Goal: Task Accomplishment & Management: Use online tool/utility

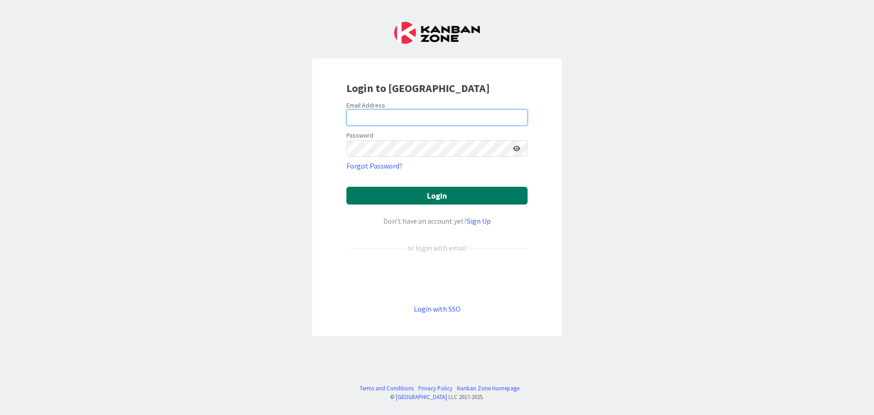
type input "[EMAIL_ADDRESS][DOMAIN_NAME]"
click at [437, 194] on button "Login" at bounding box center [436, 196] width 181 height 18
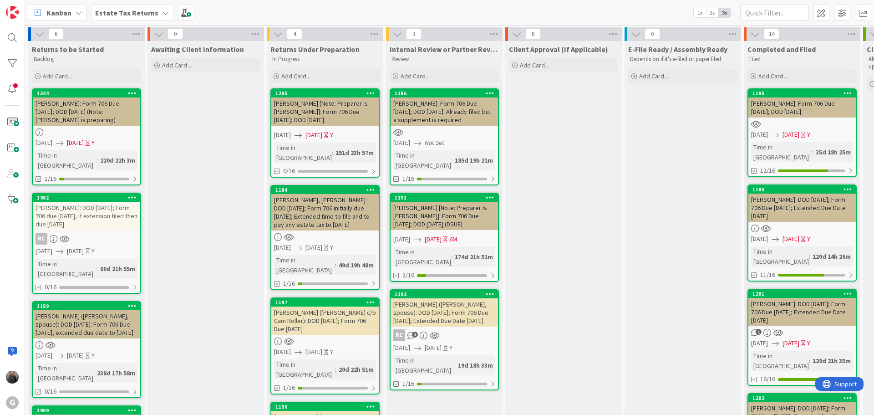
click at [128, 15] on b "Estate Tax Returns" at bounding box center [126, 12] width 63 height 9
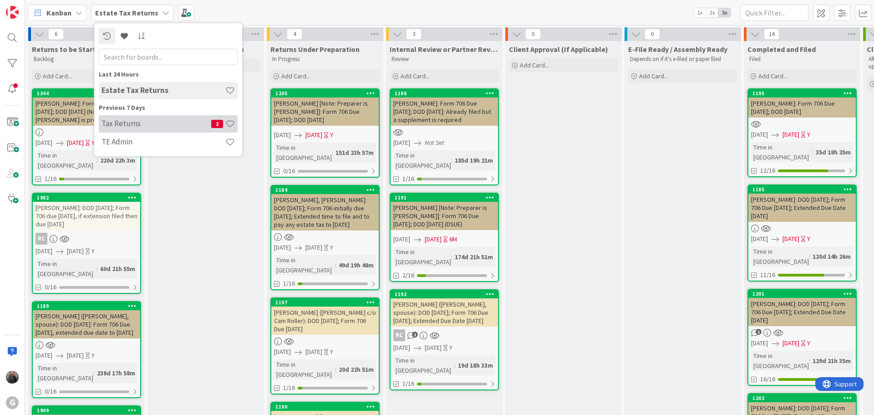
click at [132, 122] on h4 "Tax Returns" at bounding box center [157, 123] width 110 height 9
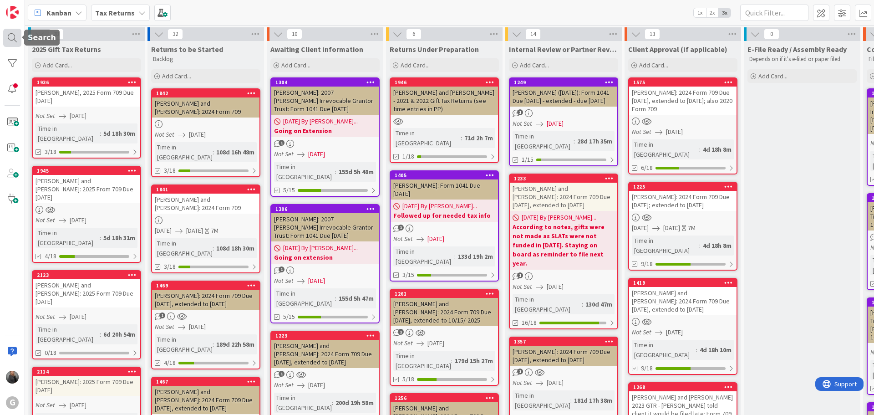
click at [11, 35] on div at bounding box center [12, 38] width 18 height 18
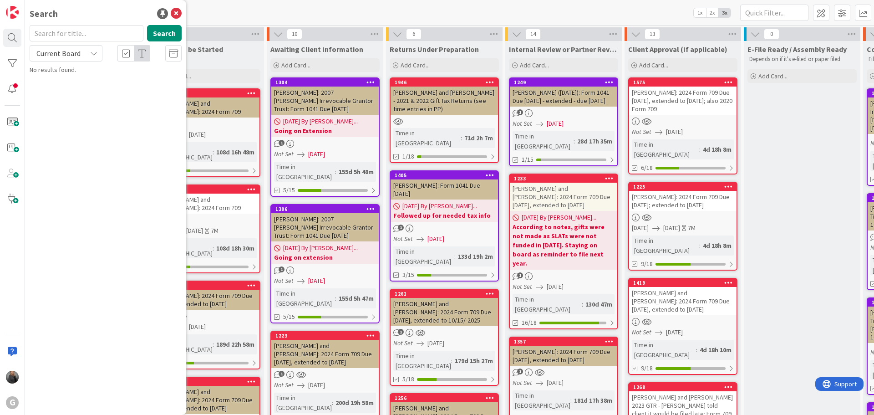
click at [87, 33] on input "text" at bounding box center [87, 33] width 114 height 16
click at [76, 36] on input "text" at bounding box center [87, 33] width 114 height 16
type input "[PERSON_NAME]"
click at [173, 36] on button "Search" at bounding box center [164, 33] width 35 height 16
click at [127, 77] on span ", [PERSON_NAME]: 2024 Form 709 Due [DATE]" at bounding box center [108, 85] width 132 height 18
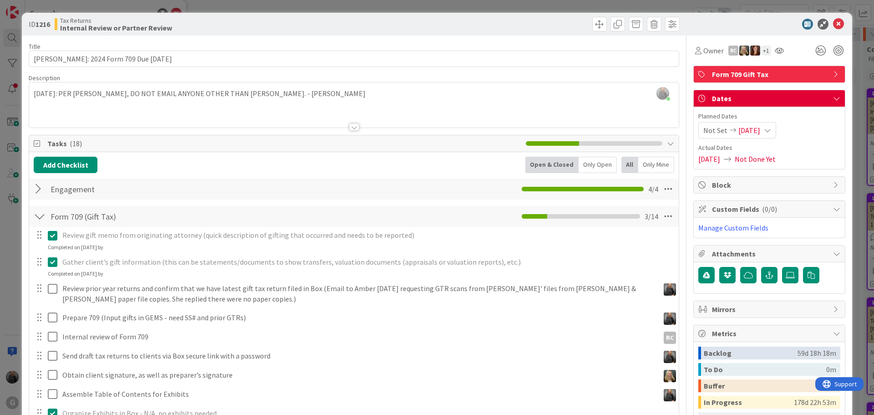
click at [284, 91] on div "[PERSON_NAME] just joined [DATE]: PER [PERSON_NAME], DO NOT EMAIL ANYONE OTHER …" at bounding box center [354, 104] width 650 height 45
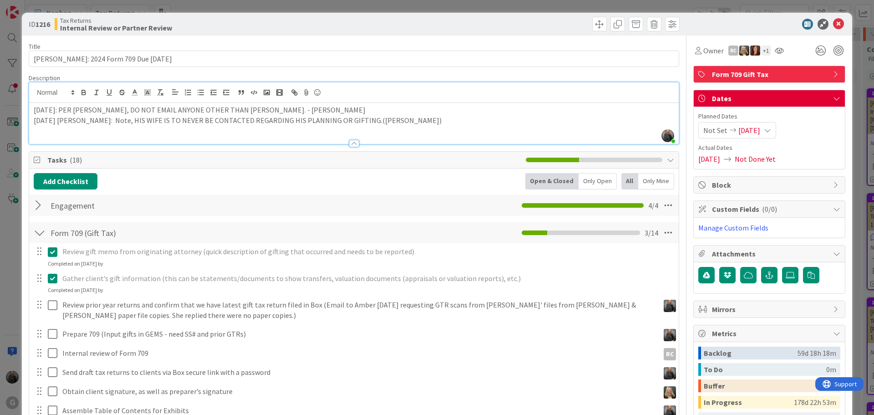
click at [266, 111] on p "[DATE]: PER [PERSON_NAME], DO NOT EMAIL ANYONE OTHER THAN [PERSON_NAME]. - [PER…" at bounding box center [354, 110] width 640 height 10
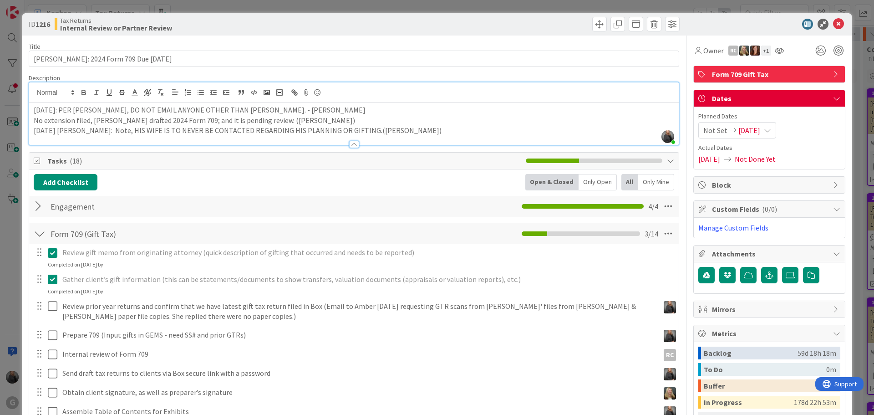
click at [762, 51] on div "+ 1" at bounding box center [766, 51] width 10 height 10
click at [834, 25] on icon at bounding box center [838, 24] width 11 height 11
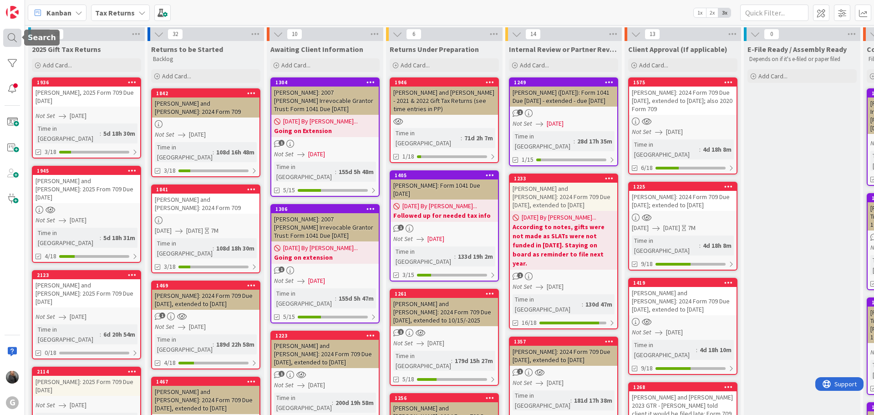
click at [12, 35] on div at bounding box center [12, 38] width 18 height 18
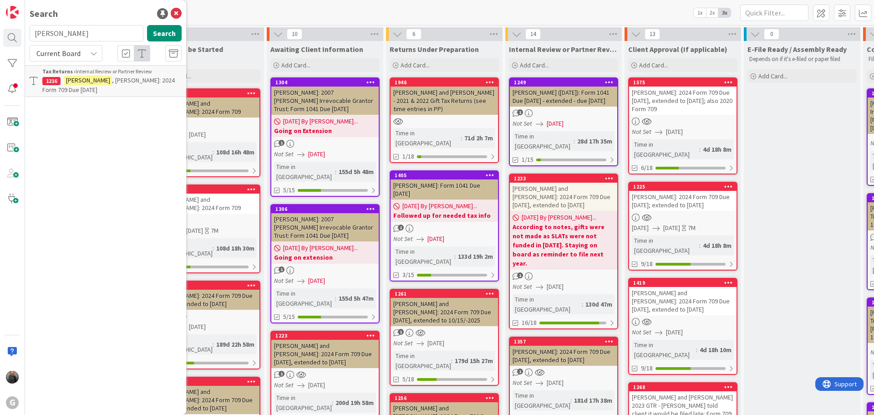
click at [89, 75] on div "Tax Returns › Internal Review or Partner Review" at bounding box center [111, 71] width 139 height 8
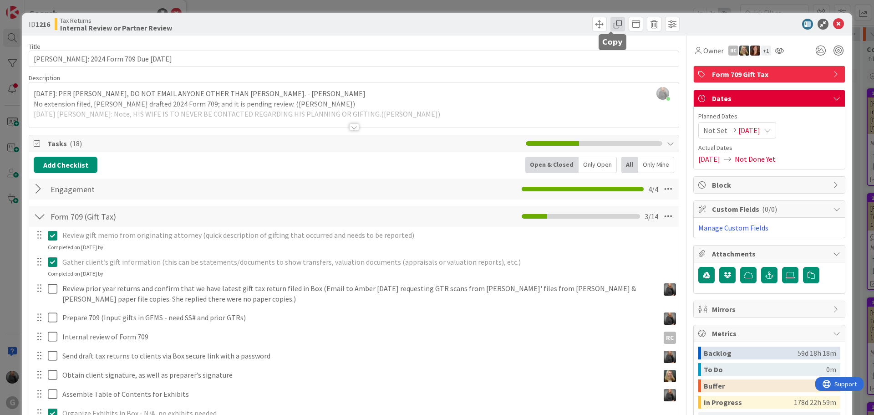
click at [610, 25] on span at bounding box center [617, 24] width 15 height 15
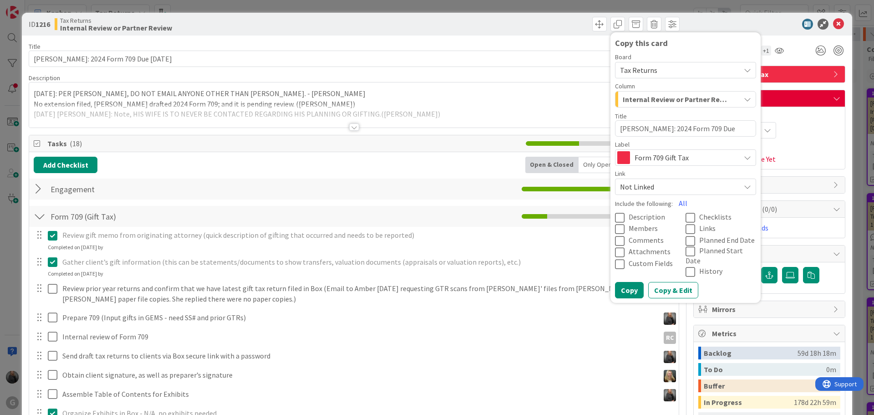
click at [744, 102] on icon "button" at bounding box center [747, 99] width 7 height 7
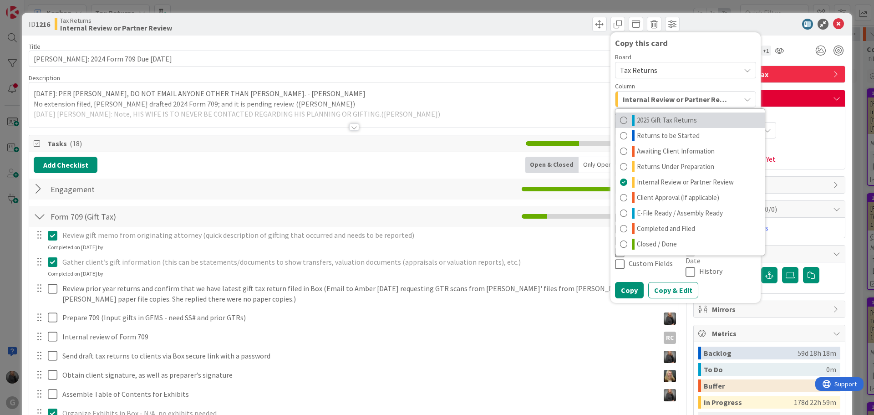
click at [673, 121] on span "2025 Gift Tax Returns" at bounding box center [667, 120] width 60 height 11
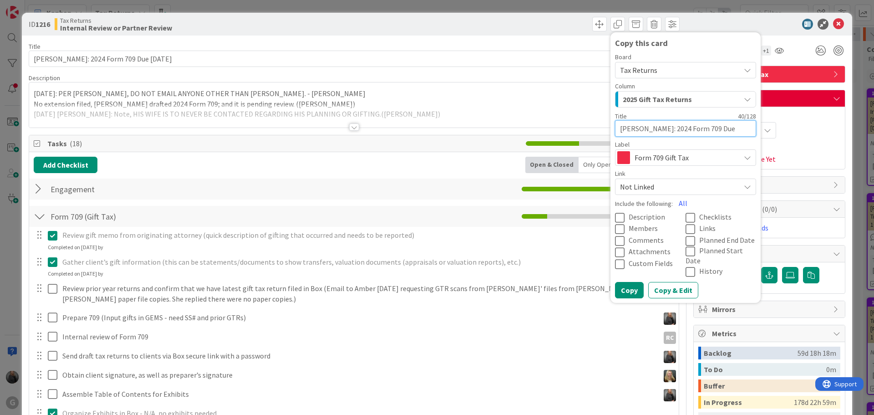
click at [667, 129] on textarea "[PERSON_NAME]: 2024 Form 709 Due [DATE]" at bounding box center [685, 128] width 141 height 16
click at [664, 128] on textarea "[PERSON_NAME]: 2024 Form 709 Due [DATE]" at bounding box center [685, 128] width 141 height 16
click at [615, 216] on icon at bounding box center [622, 217] width 14 height 11
click at [615, 225] on icon at bounding box center [622, 228] width 14 height 11
drag, startPoint x: 615, startPoint y: 237, endPoint x: 615, endPoint y: 246, distance: 9.1
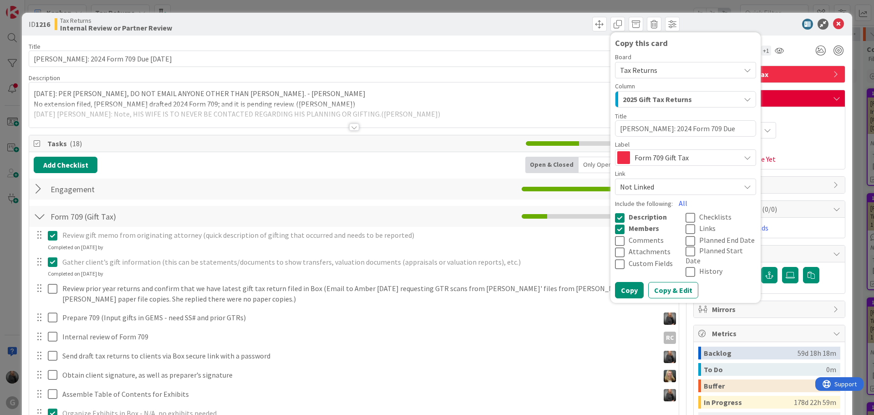
click at [615, 238] on icon at bounding box center [622, 240] width 14 height 11
click at [615, 249] on icon at bounding box center [622, 252] width 14 height 11
drag, startPoint x: 612, startPoint y: 265, endPoint x: 665, endPoint y: 236, distance: 59.7
click at [615, 265] on icon at bounding box center [622, 264] width 14 height 11
click at [686, 216] on icon at bounding box center [693, 217] width 14 height 11
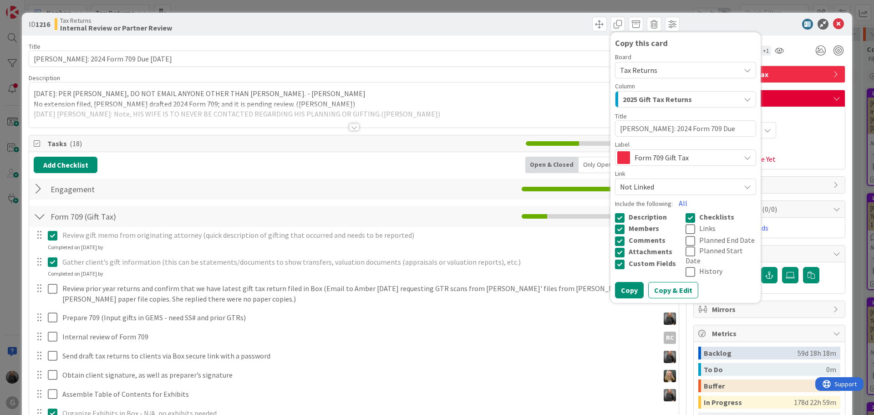
click at [686, 229] on icon at bounding box center [693, 228] width 14 height 11
drag, startPoint x: 682, startPoint y: 239, endPoint x: 680, endPoint y: 254, distance: 15.3
click at [686, 240] on icon at bounding box center [693, 240] width 14 height 11
click at [686, 254] on icon at bounding box center [693, 259] width 14 height 11
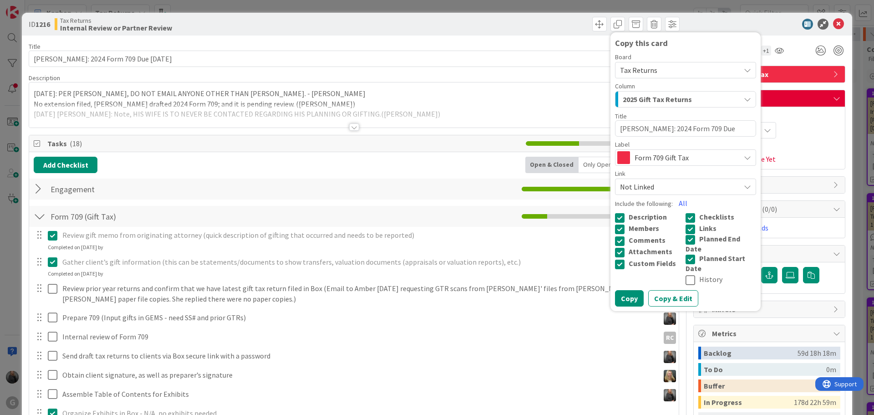
click at [686, 274] on icon at bounding box center [693, 279] width 14 height 11
click at [677, 290] on button "Copy & Edit" at bounding box center [673, 298] width 50 height 16
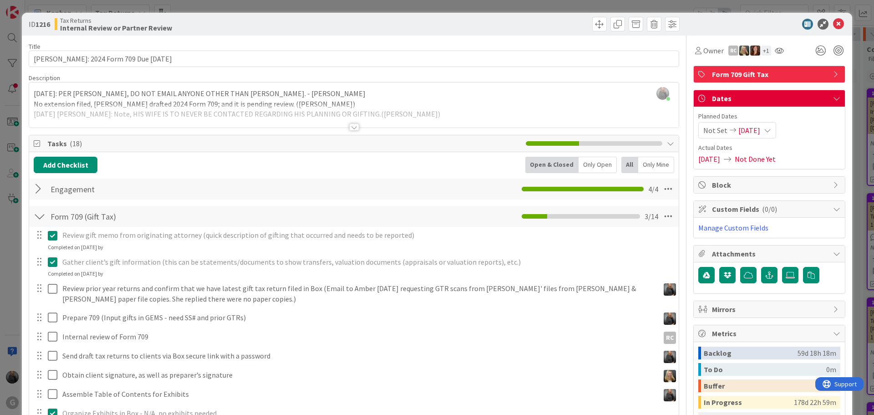
type textarea "x"
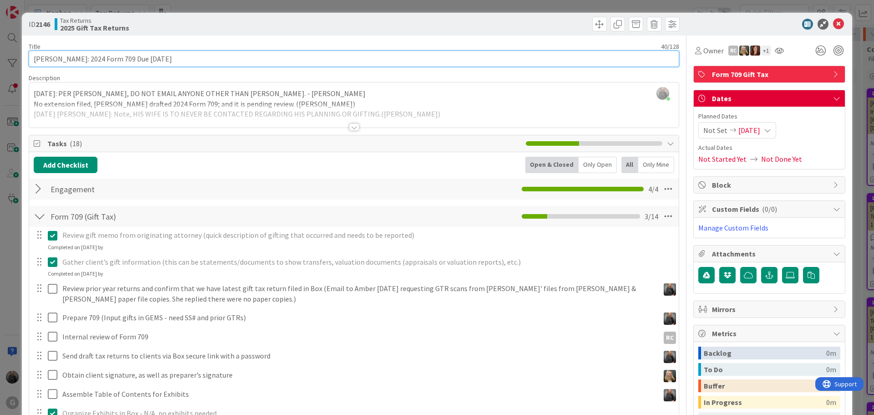
click at [86, 58] on input "[PERSON_NAME]: 2024 Form 709 Due [DATE]" at bounding box center [354, 59] width 650 height 16
type input "[PERSON_NAME]: 2025 Form 709 Due [DATE]"
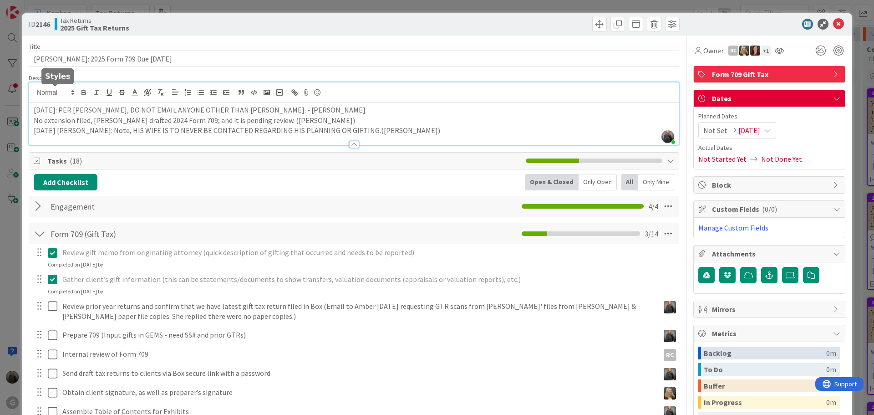
click at [34, 90] on div "[PERSON_NAME] just joined [DATE]: PER [PERSON_NAME], DO NOT EMAIL ANYONE OTHER …" at bounding box center [354, 113] width 650 height 62
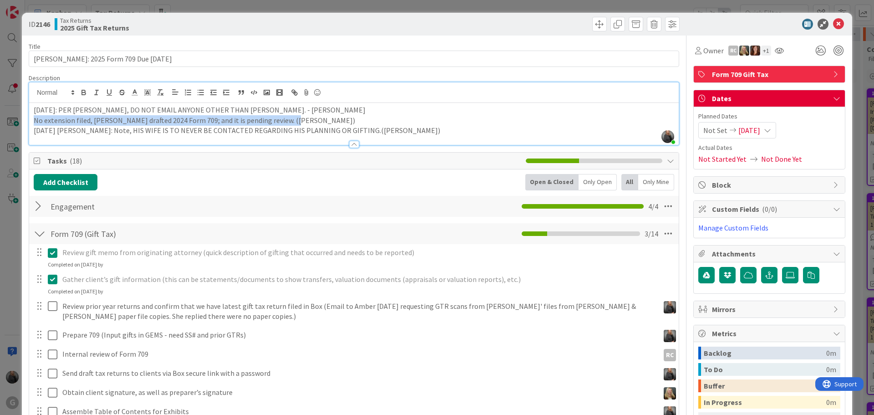
drag, startPoint x: 34, startPoint y: 120, endPoint x: 298, endPoint y: 115, distance: 264.5
click at [298, 115] on p "No extension filed, [PERSON_NAME] drafted 2024 Form 709; and it is pending revi…" at bounding box center [354, 120] width 640 height 10
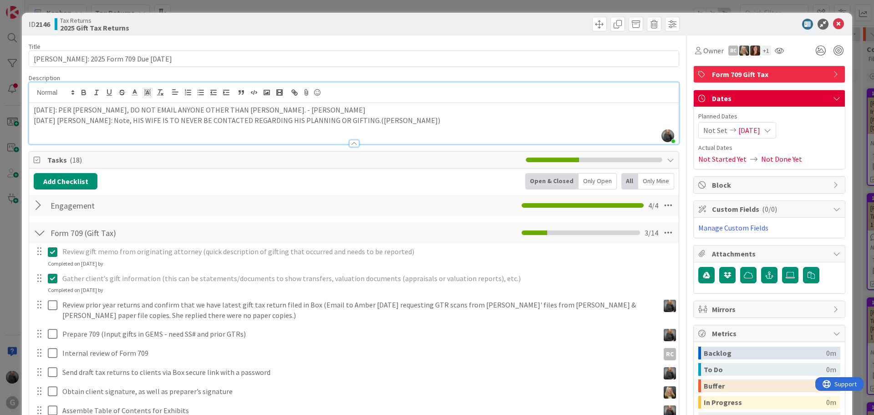
click at [776, 129] on div "Not Set [DATE]" at bounding box center [737, 130] width 78 height 16
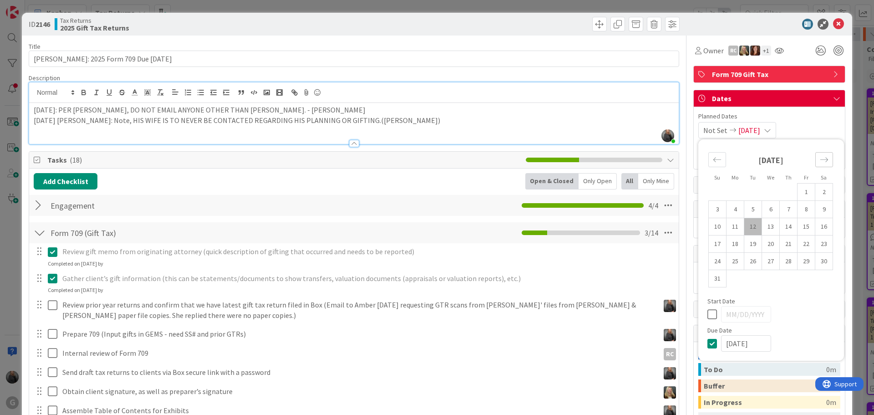
click at [820, 156] on icon "Move forward to switch to the next month." at bounding box center [824, 159] width 9 height 9
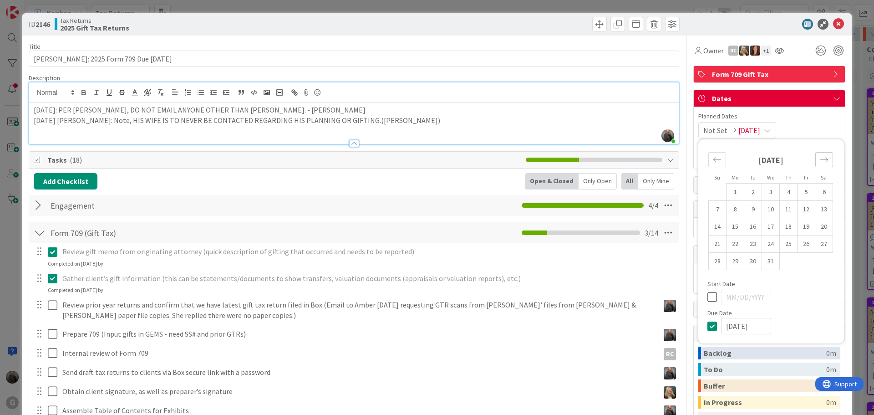
click at [820, 156] on icon "Move forward to switch to the next month." at bounding box center [824, 159] width 9 height 9
click at [763, 226] on td "15" at bounding box center [771, 226] width 18 height 17
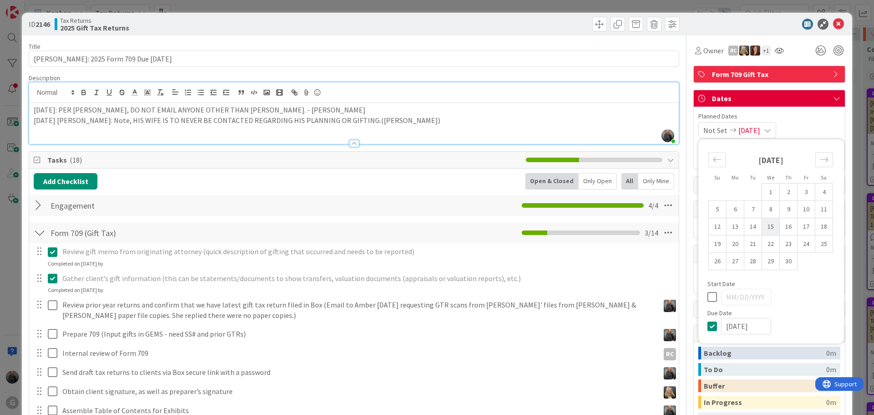
type input "[DATE]"
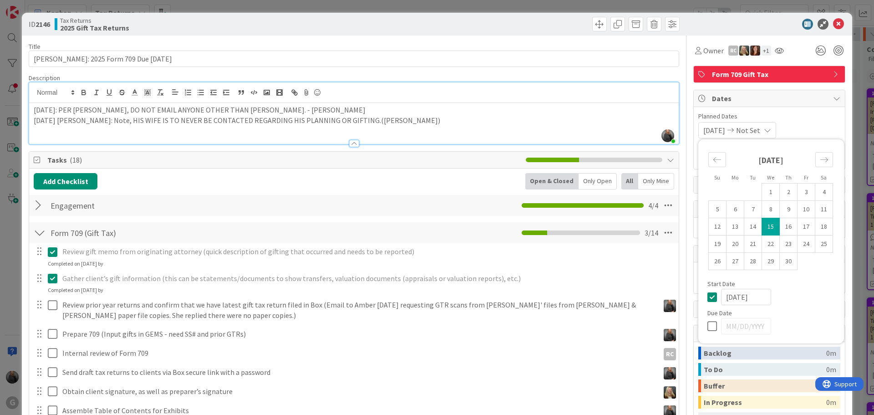
scroll to position [31, 0]
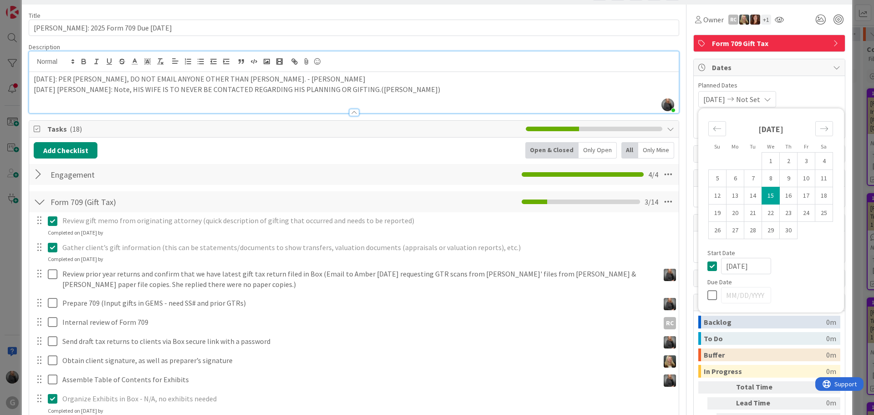
click at [707, 296] on icon at bounding box center [714, 295] width 14 height 11
type input "[DATE]"
click at [731, 269] on input "[DATE]" at bounding box center [746, 266] width 50 height 16
click at [726, 264] on input "[DATE]" at bounding box center [746, 266] width 50 height 16
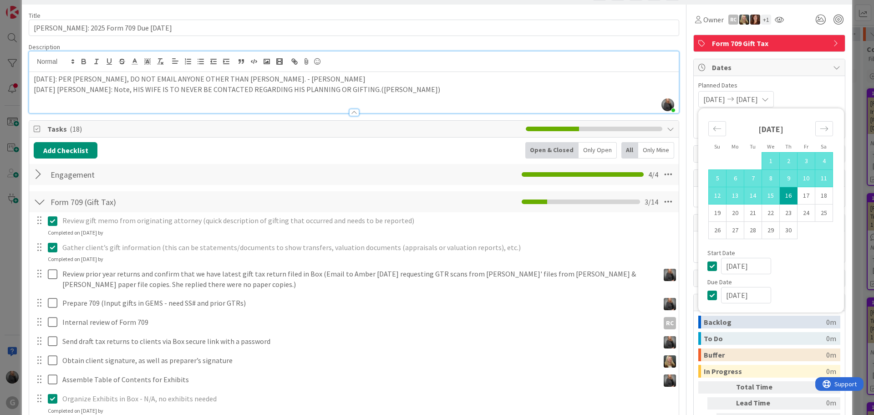
type input "[DATE]"
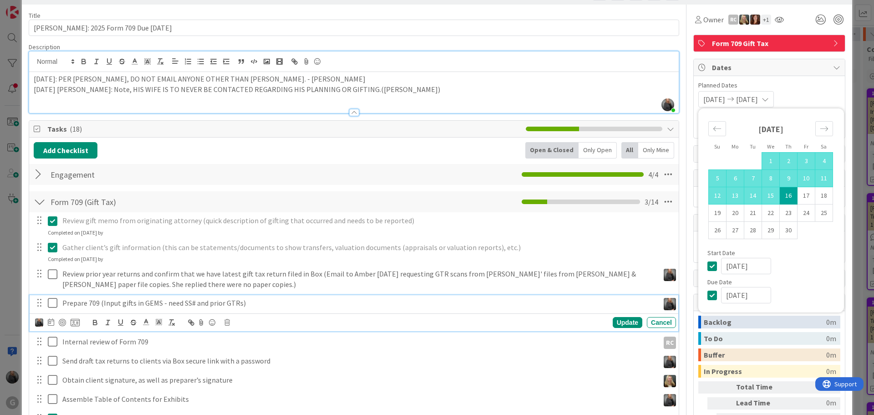
click at [603, 308] on div "Prepare 709 (Input gifts in GEMS - need SS# and prior GTRs)" at bounding box center [359, 303] width 600 height 16
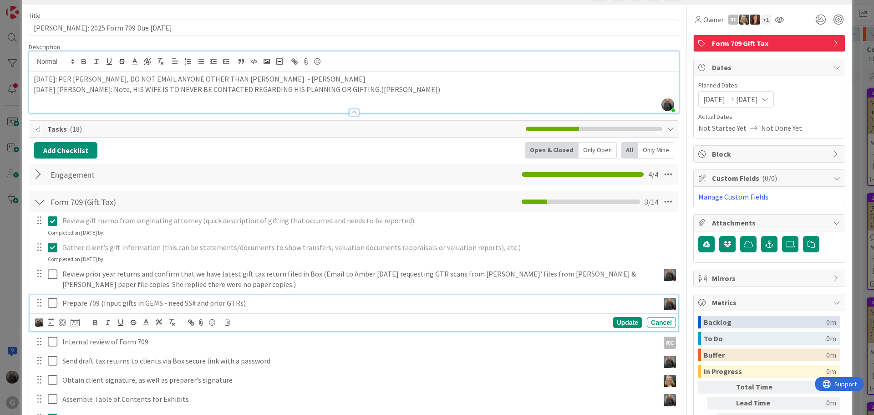
click at [758, 99] on span "[DATE]" at bounding box center [747, 99] width 22 height 11
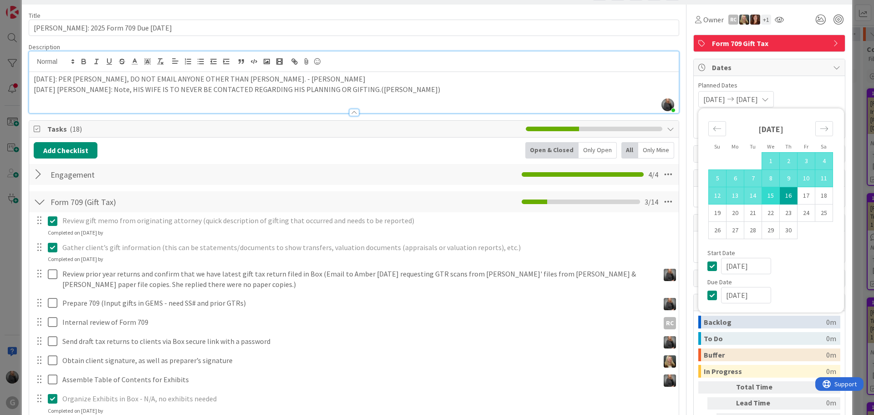
click at [763, 196] on td "15" at bounding box center [771, 195] width 18 height 17
type input "[DATE]"
click at [823, 93] on div "[DATE] [DATE] Su Mo Tu We Th Fr Sa [DATE] 1 2 3 4 5 6 7 8 9 10 11 12 13 14 15 1…" at bounding box center [769, 99] width 142 height 16
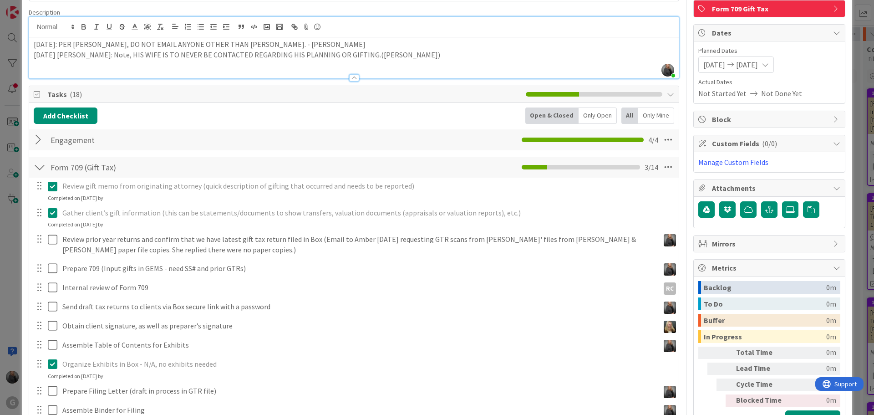
scroll to position [167, 0]
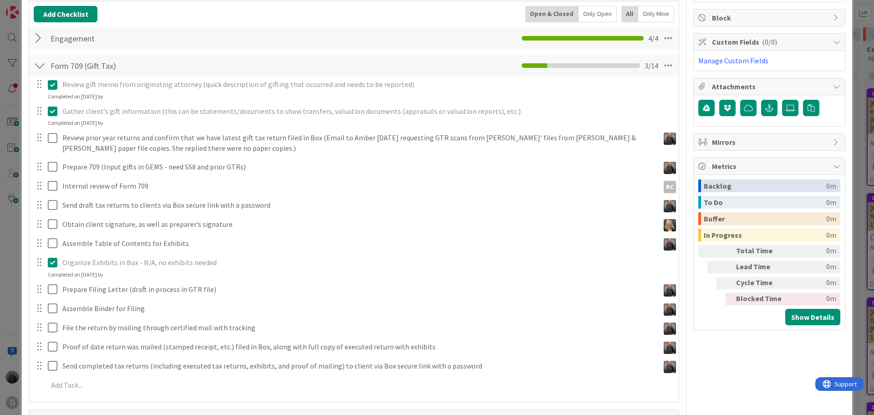
click at [53, 265] on icon at bounding box center [55, 262] width 14 height 11
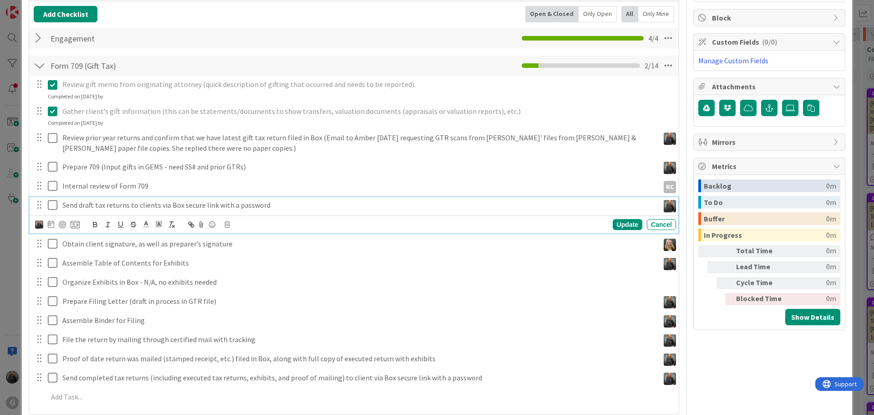
click at [320, 202] on p "Send draft tax returns to clients via Box secure link with a password" at bounding box center [358, 205] width 593 height 10
click at [55, 84] on icon at bounding box center [55, 84] width 14 height 11
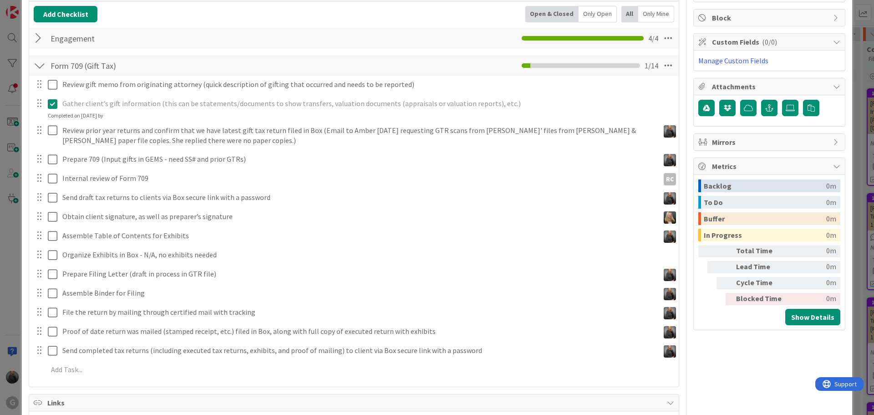
click at [53, 121] on div "Review gift memo from originating attorney (quick description of gifting that o…" at bounding box center [354, 228] width 640 height 305
click at [54, 105] on icon at bounding box center [55, 103] width 14 height 11
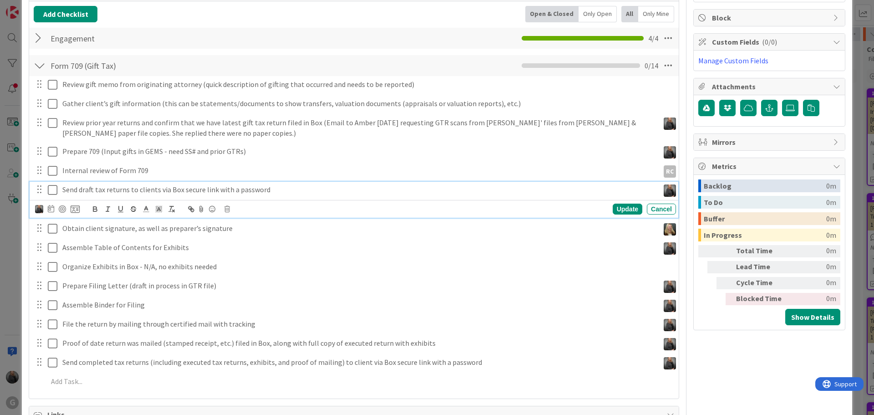
click at [400, 214] on div "Send draft tax returns to clients via Box secure link with a password Update Ca…" at bounding box center [354, 200] width 649 height 36
drag, startPoint x: 867, startPoint y: 106, endPoint x: 861, endPoint y: 128, distance: 23.0
click at [861, 128] on div "ID 2146 Tax Returns 2025 Gift Tax Returns Title 40 / 128 [PERSON_NAME]: 2025 Fo…" at bounding box center [437, 207] width 874 height 415
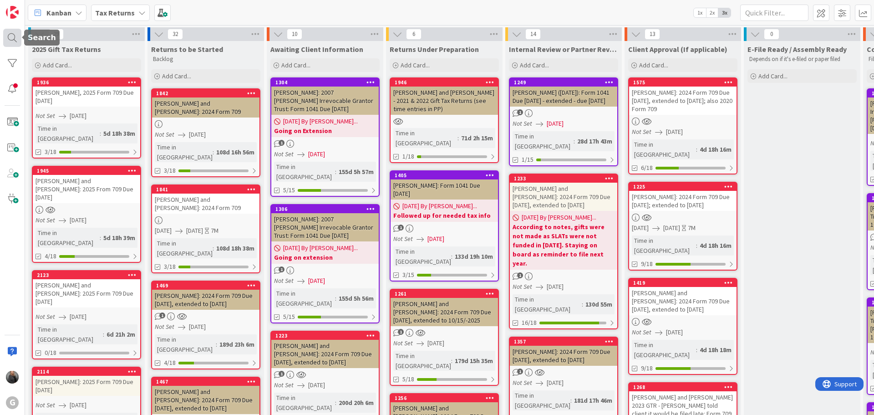
click at [7, 34] on div at bounding box center [12, 38] width 18 height 18
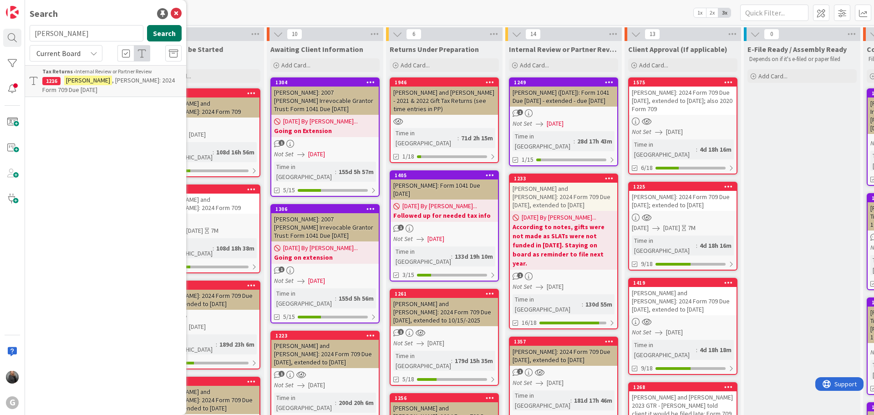
click at [168, 34] on button "Search" at bounding box center [164, 33] width 35 height 16
click at [99, 73] on div "Tax Returns › 2025 Gift Tax Returns" at bounding box center [111, 71] width 139 height 8
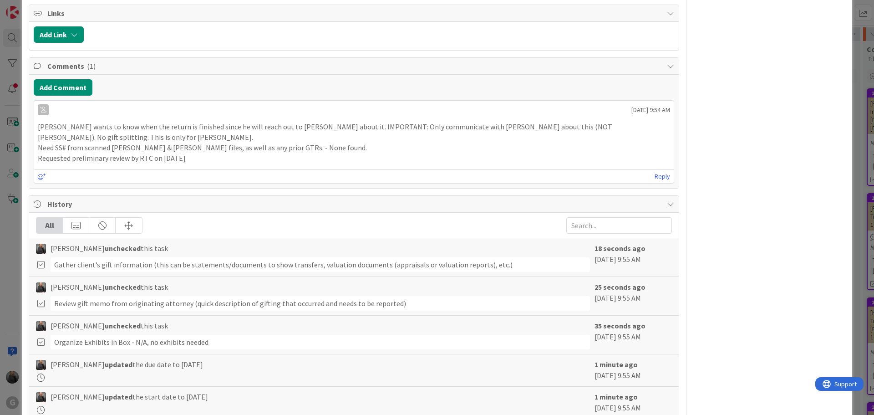
scroll to position [566, 0]
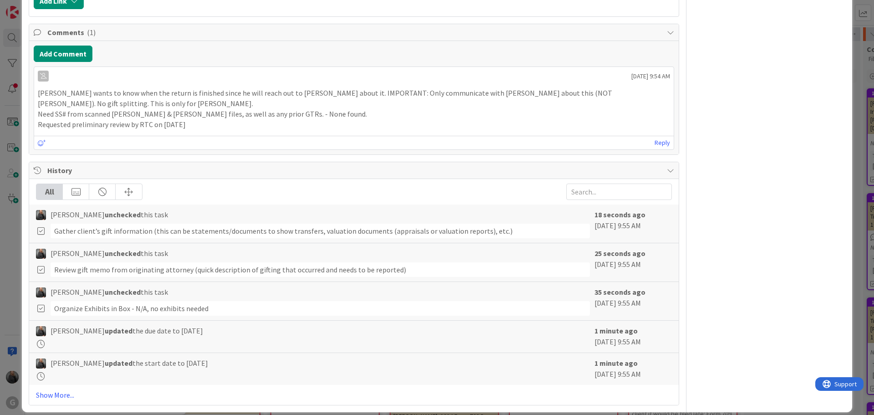
drag, startPoint x: 38, startPoint y: 114, endPoint x: 200, endPoint y: 111, distance: 162.1
click at [200, 119] on p "Requested preliminary review by RTC on [DATE]" at bounding box center [354, 124] width 632 height 10
click at [253, 81] on div "[DATE] 9:54 AM" at bounding box center [354, 74] width 640 height 15
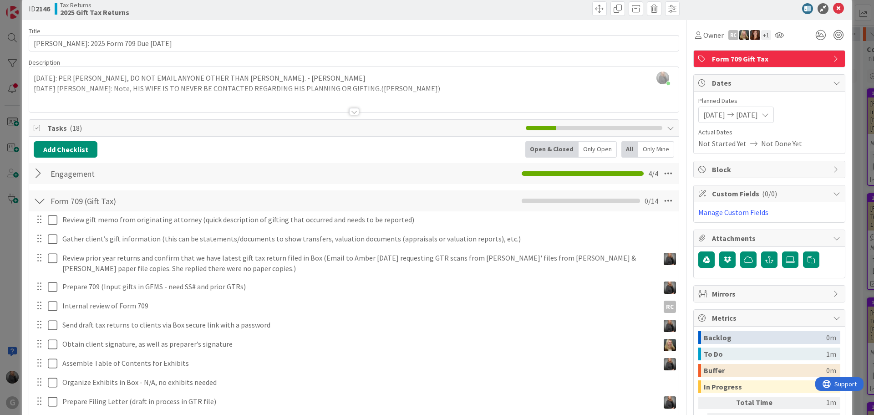
scroll to position [0, 0]
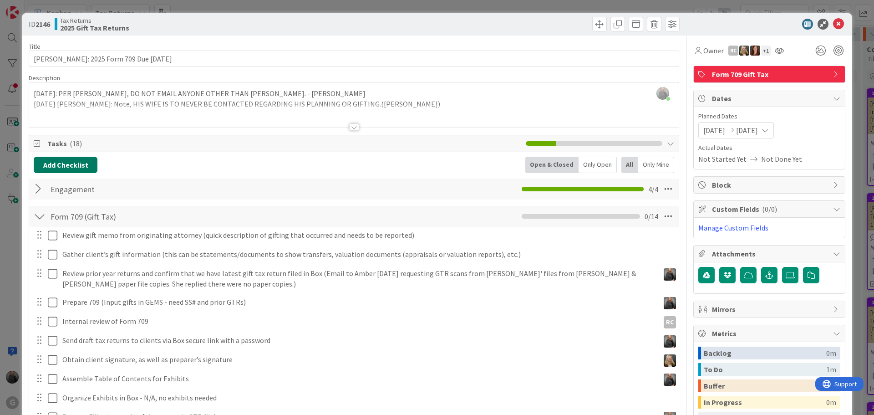
click at [73, 166] on button "Add Checklist" at bounding box center [66, 165] width 64 height 16
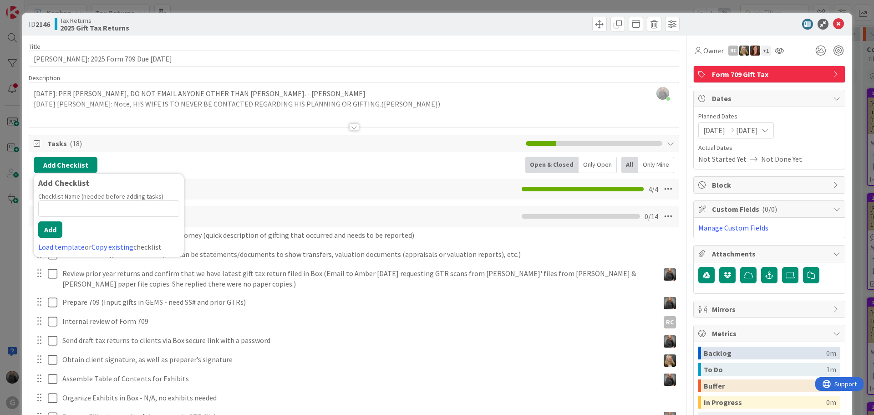
click at [103, 210] on input at bounding box center [108, 208] width 141 height 16
click at [344, 172] on div "Add Checklist Add Checklist Checklist Name (needed before adding tasks) 0 / 64 …" at bounding box center [354, 165] width 640 height 16
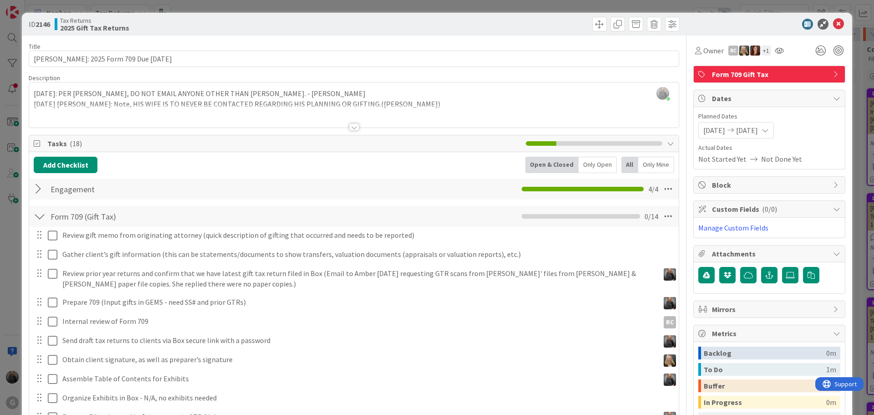
click at [75, 112] on div at bounding box center [354, 115] width 650 height 23
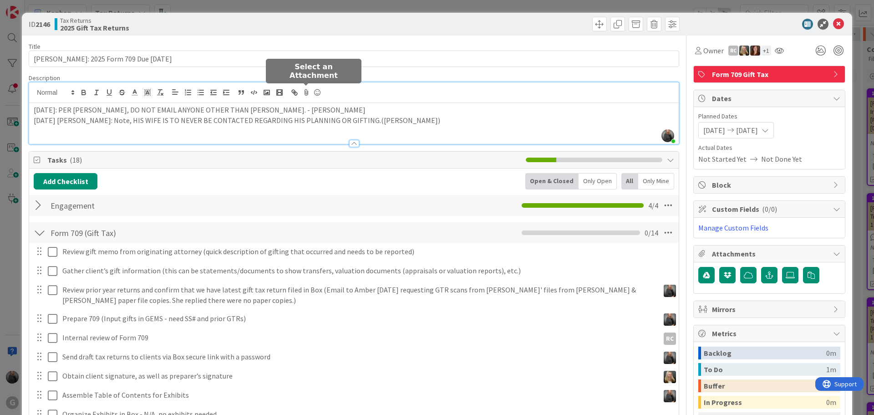
click at [305, 92] on icon at bounding box center [306, 92] width 11 height 13
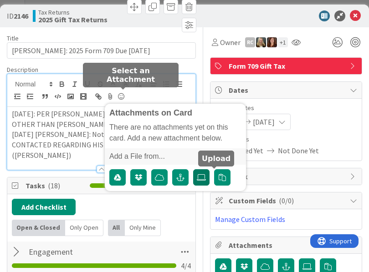
click at [206, 176] on icon at bounding box center [201, 177] width 9 height 7
click at [193, 169] on input "file" at bounding box center [193, 169] width 0 height 0
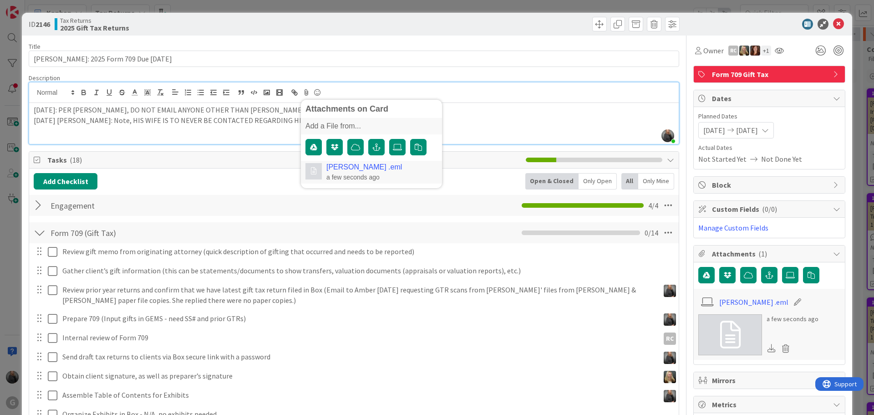
click at [207, 169] on div "Add Checklist Back Open & Closed Only Open All Only Mine Engagement Checklist N…" at bounding box center [354, 356] width 650 height 377
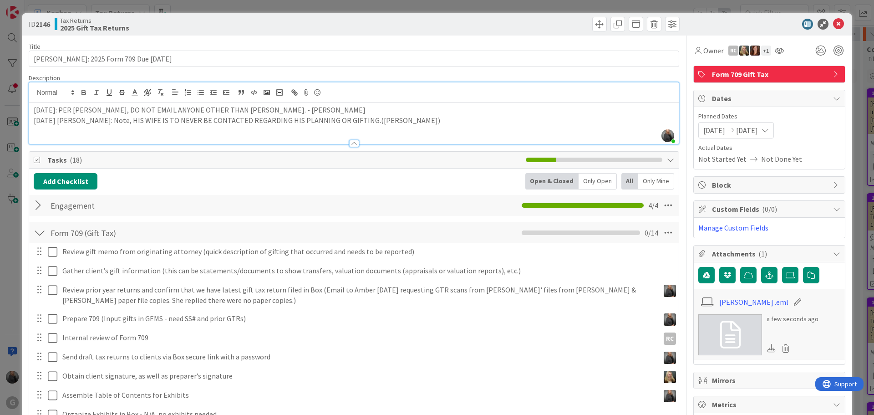
scroll to position [55, 0]
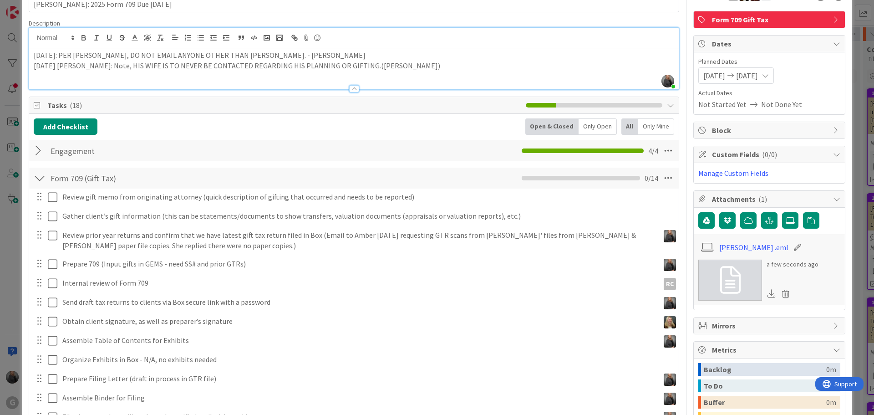
click at [407, 65] on p "[DATE] [PERSON_NAME]: Note, HIS WIFE IS TO NEVER BE CONTACTED REGARDING HIS PLA…" at bounding box center [354, 66] width 640 height 10
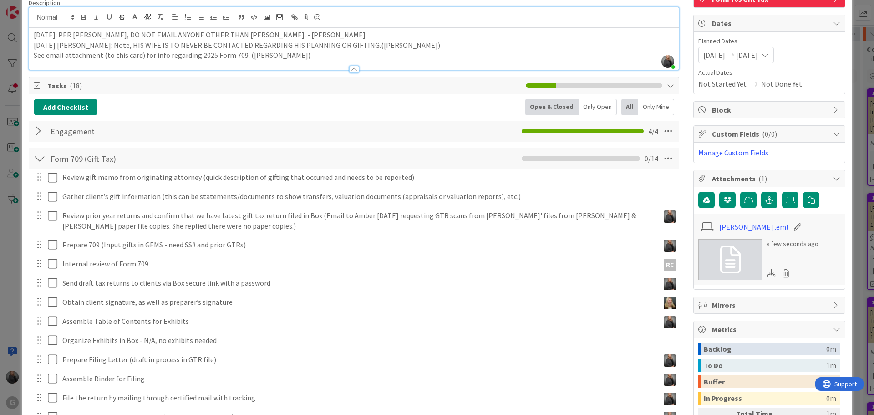
scroll to position [138, 0]
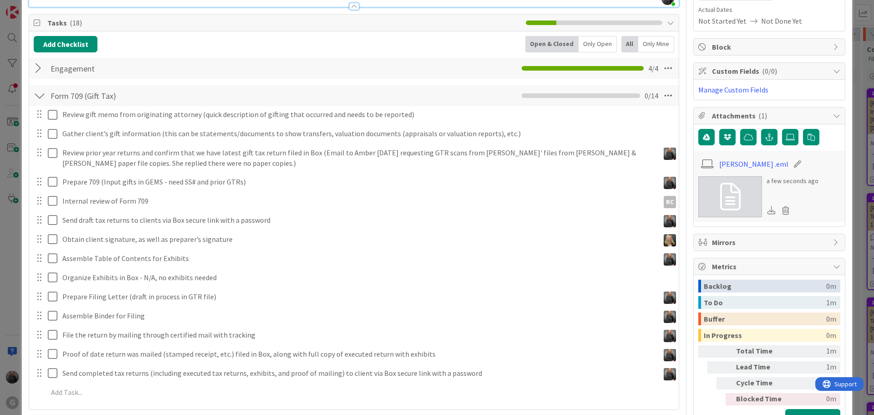
click at [36, 69] on div at bounding box center [40, 68] width 12 height 16
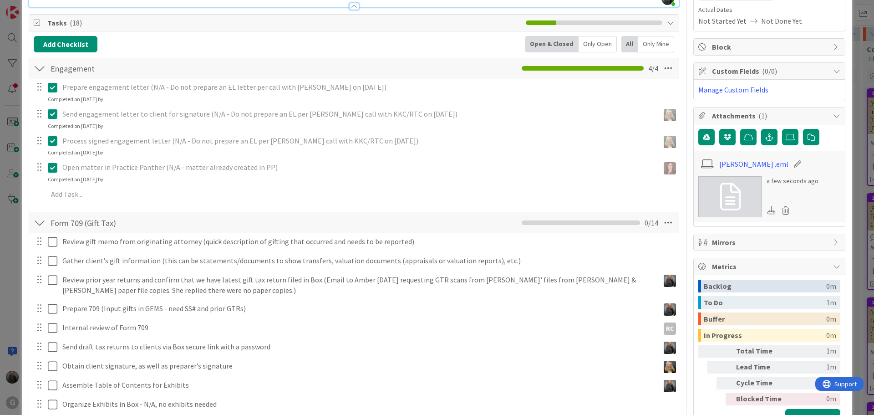
scroll to position [0, 0]
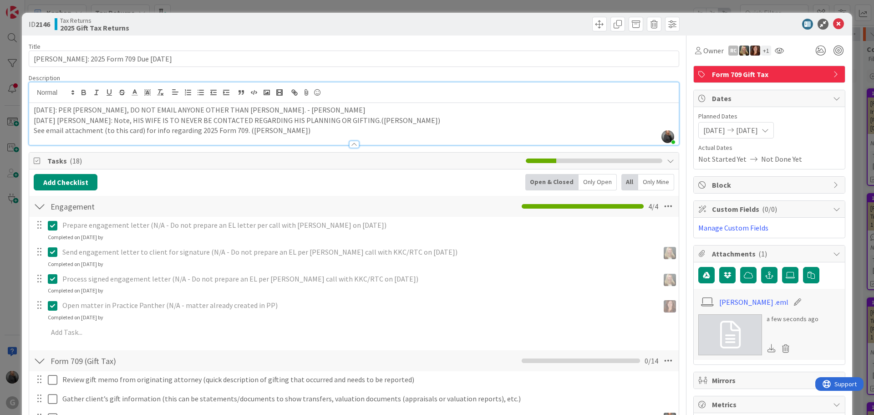
click at [34, 132] on p "See email attachment (to this card) for info regarding 2025 Form 709. ([PERSON_…" at bounding box center [354, 130] width 640 height 10
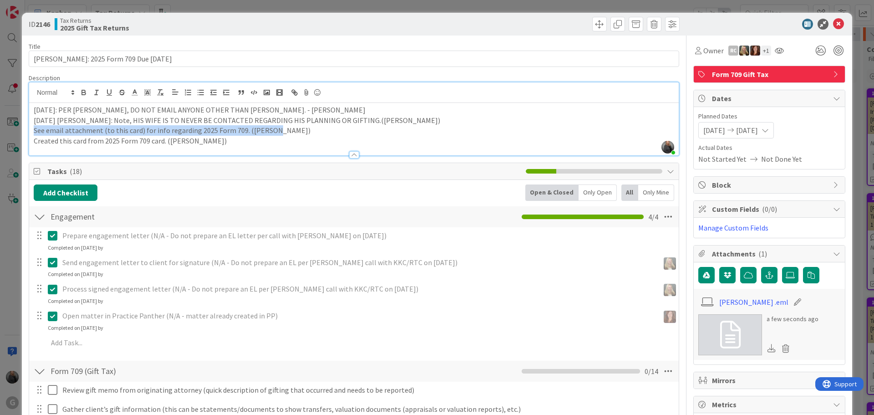
drag, startPoint x: 34, startPoint y: 132, endPoint x: 271, endPoint y: 133, distance: 236.7
click at [271, 133] on p "See email attachment (to this card) for info regarding 2025 Form 709. ([PERSON_…" at bounding box center [354, 130] width 640 height 10
copy p "See email attachment (to this card) for info regarding 2025 Form 709. ([PERSON_…"
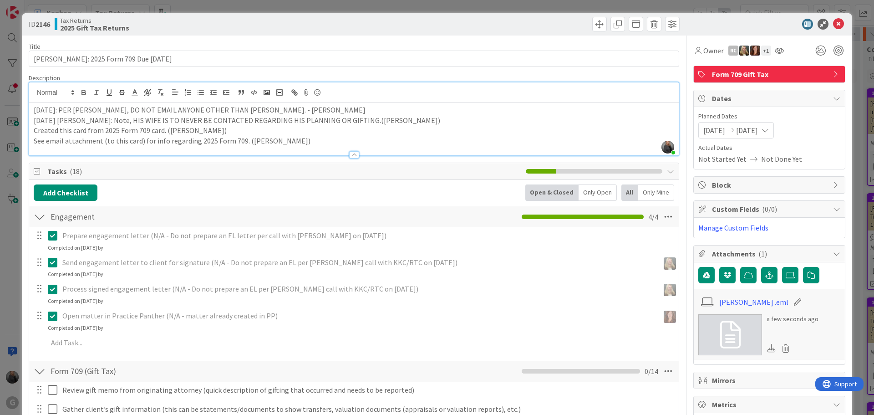
click at [256, 107] on p "[DATE]: PER [PERSON_NAME], DO NOT EMAIL ANYONE OTHER THAN [PERSON_NAME]. - [PER…" at bounding box center [354, 110] width 640 height 10
click at [833, 25] on icon at bounding box center [838, 24] width 11 height 11
